Goal: Navigation & Orientation: Go to known website

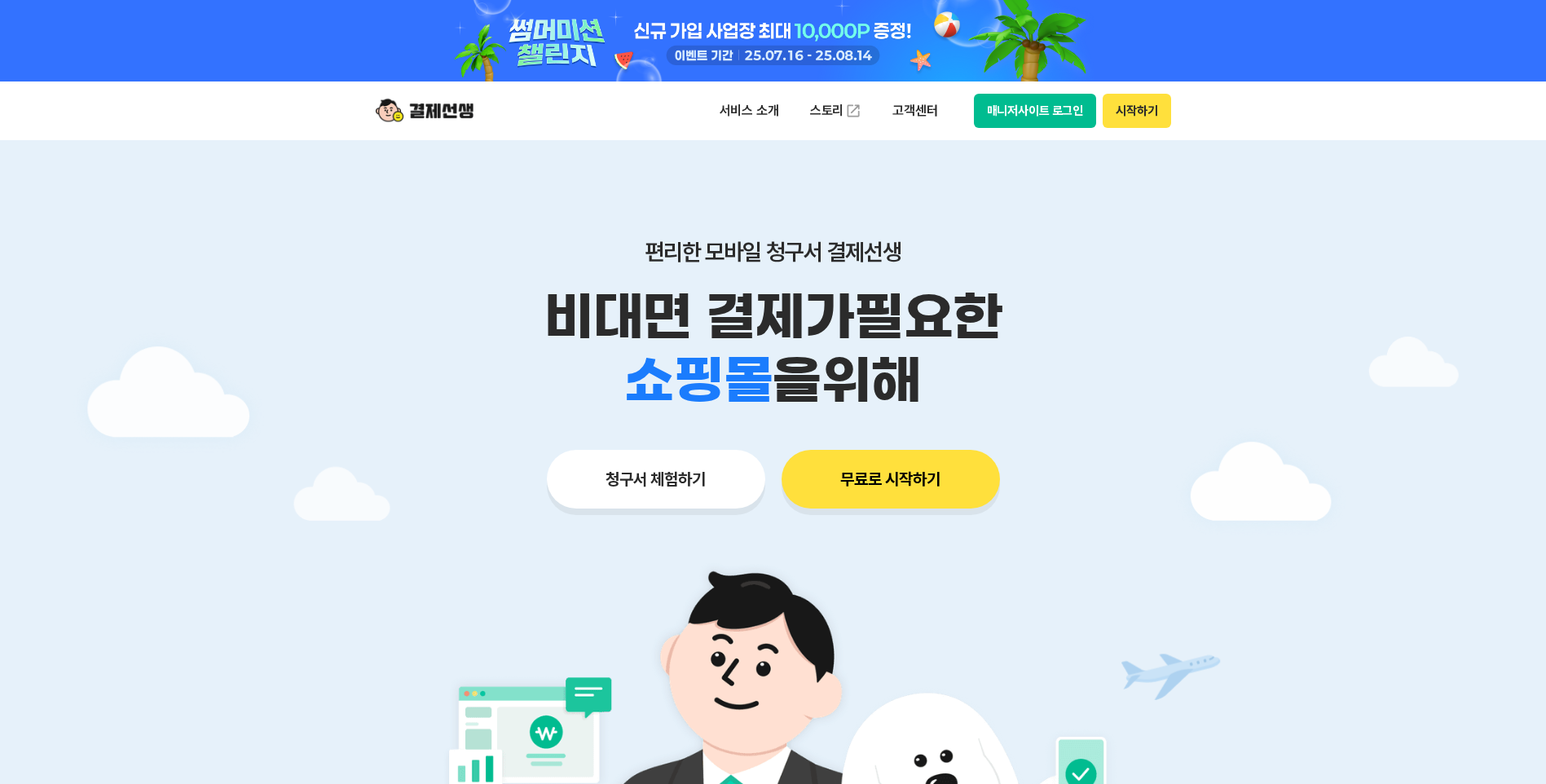
click at [836, 482] on button "무료로 시작하기" at bounding box center [891, 479] width 219 height 59
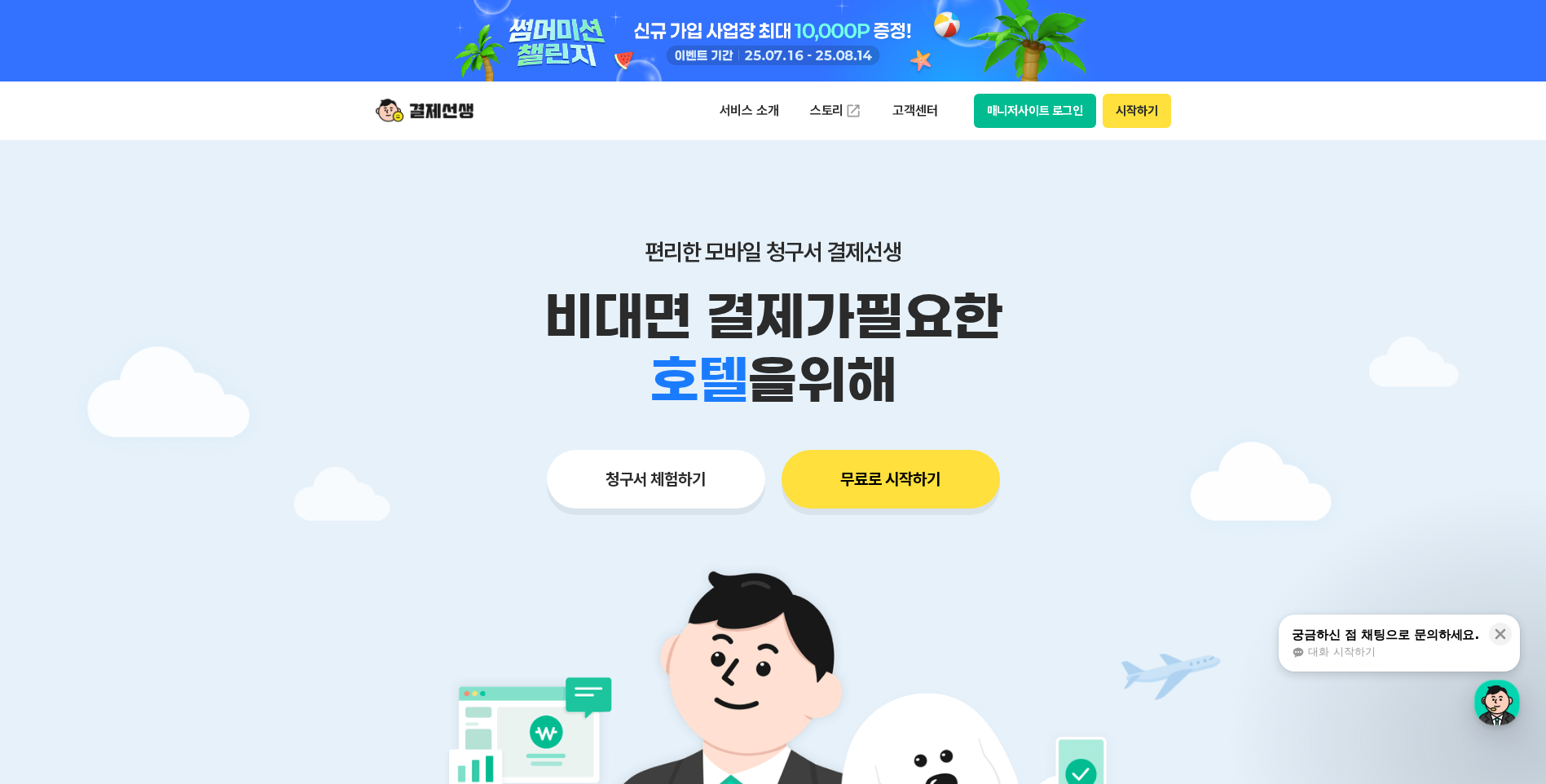
drag, startPoint x: 875, startPoint y: 482, endPoint x: 1167, endPoint y: 147, distance: 444.4
click at [1249, 492] on main "편리한 모바일 청구서 결제선생 비대면 결제가 필요한 학원 공부방 호텔 쇼핑몰 병원 배달 보험사 항공사 골프장 을 위해 청구서 체험하기 무료로 …" at bounding box center [773, 570] width 1546 height 860
click at [1131, 109] on button "시작하기" at bounding box center [1136, 111] width 68 height 34
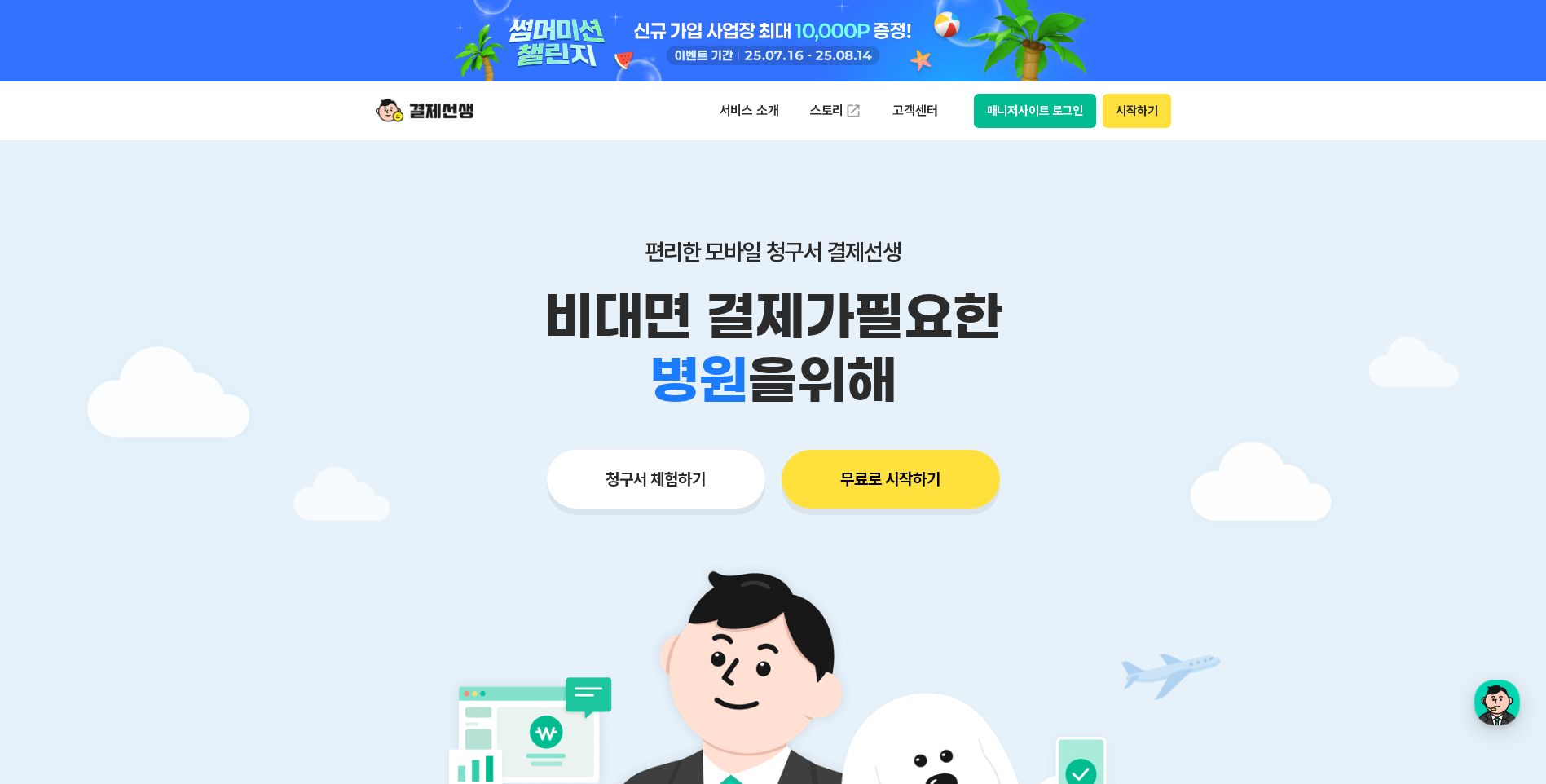
click at [436, 105] on img at bounding box center [424, 111] width 97 height 31
click at [1070, 112] on button "매니저사이트 로그인" at bounding box center [1036, 111] width 123 height 34
click at [1055, 111] on button "매니저사이트 로그인" at bounding box center [1036, 111] width 123 height 34
